Goal: Obtain resource: Download file/media

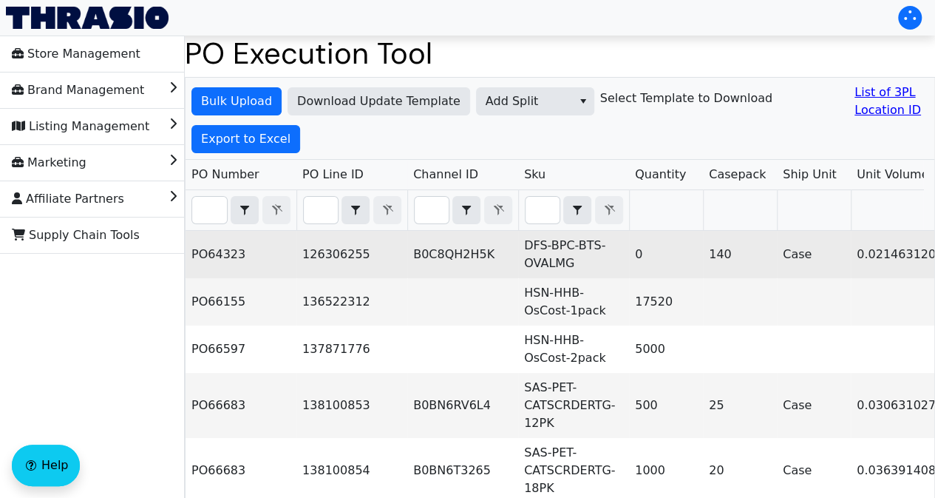
click at [365, 264] on td "126306255" at bounding box center [351, 254] width 111 height 47
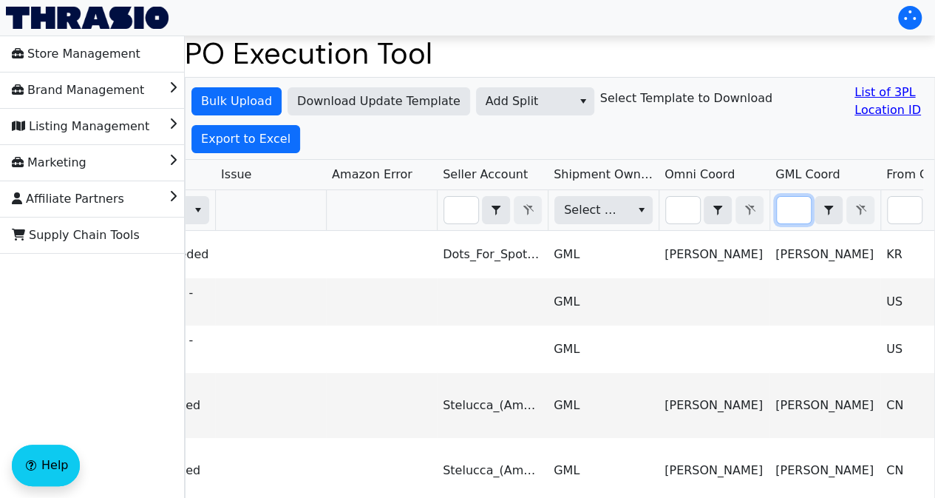
click at [800, 218] on input "Filter" at bounding box center [794, 210] width 34 height 27
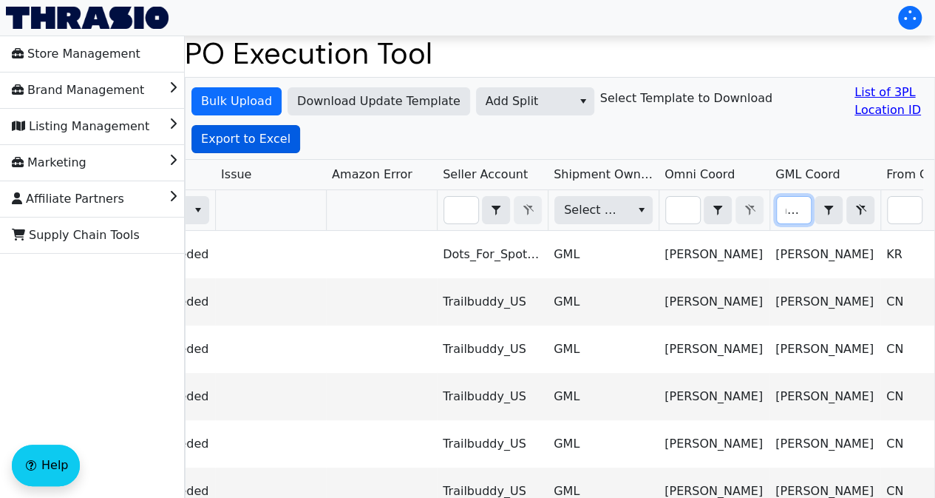
type input "ariel"
click at [282, 136] on span "Export to Excel" at bounding box center [245, 139] width 89 height 18
